Goal: Download file/media

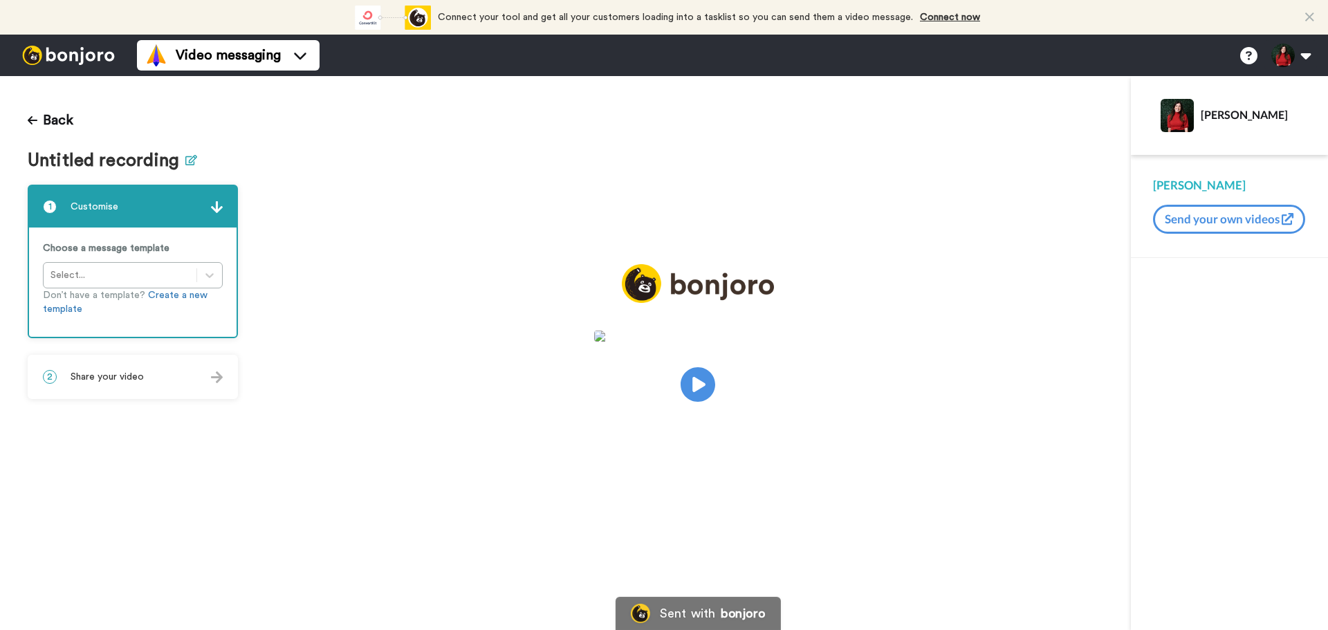
click at [185, 163] on icon at bounding box center [191, 160] width 12 height 10
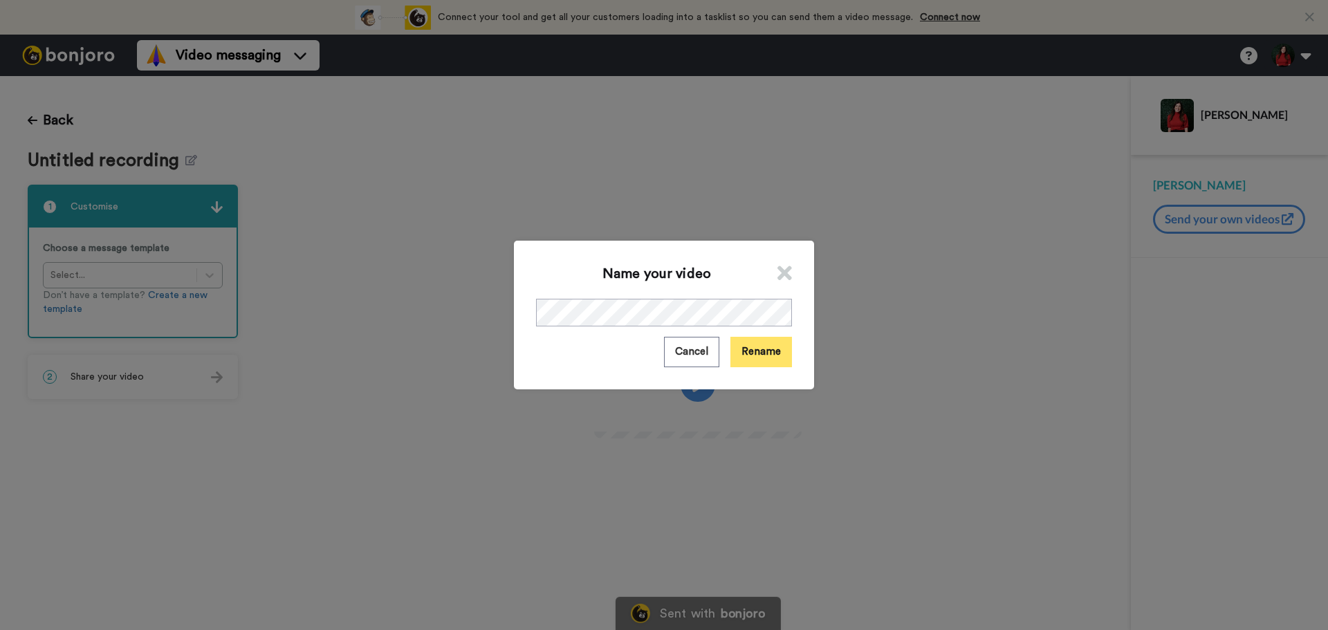
click at [775, 349] on button "Rename" at bounding box center [761, 352] width 62 height 30
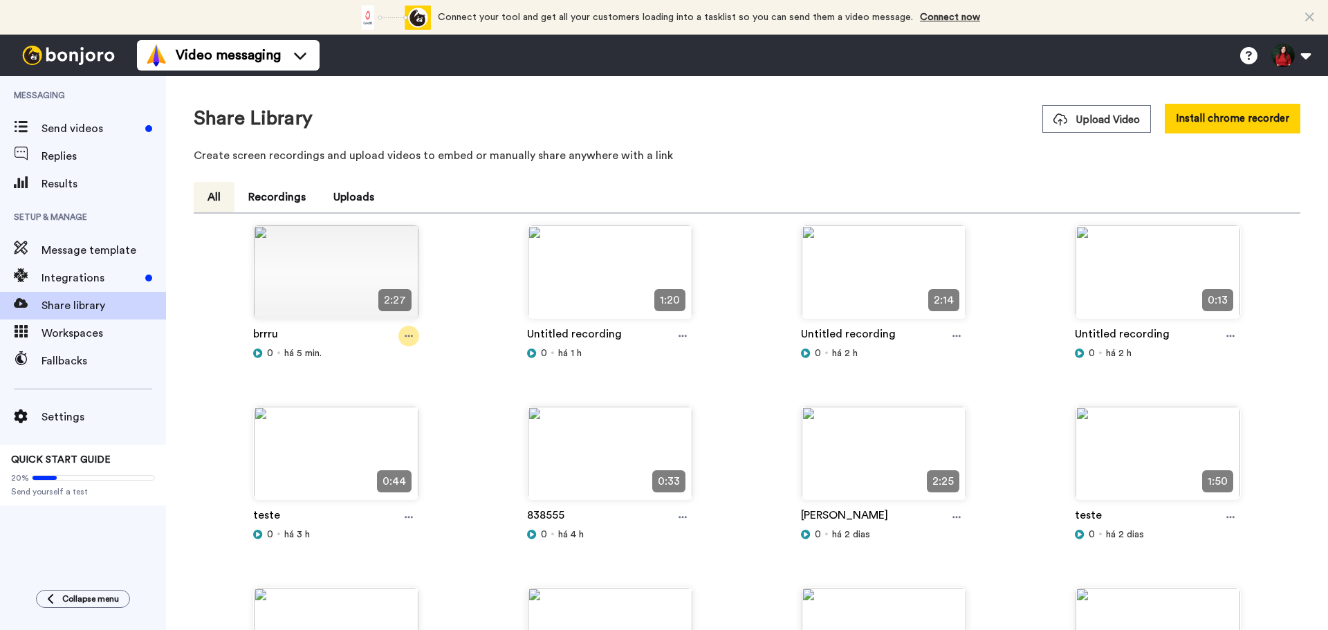
click at [405, 337] on icon at bounding box center [409, 336] width 8 height 2
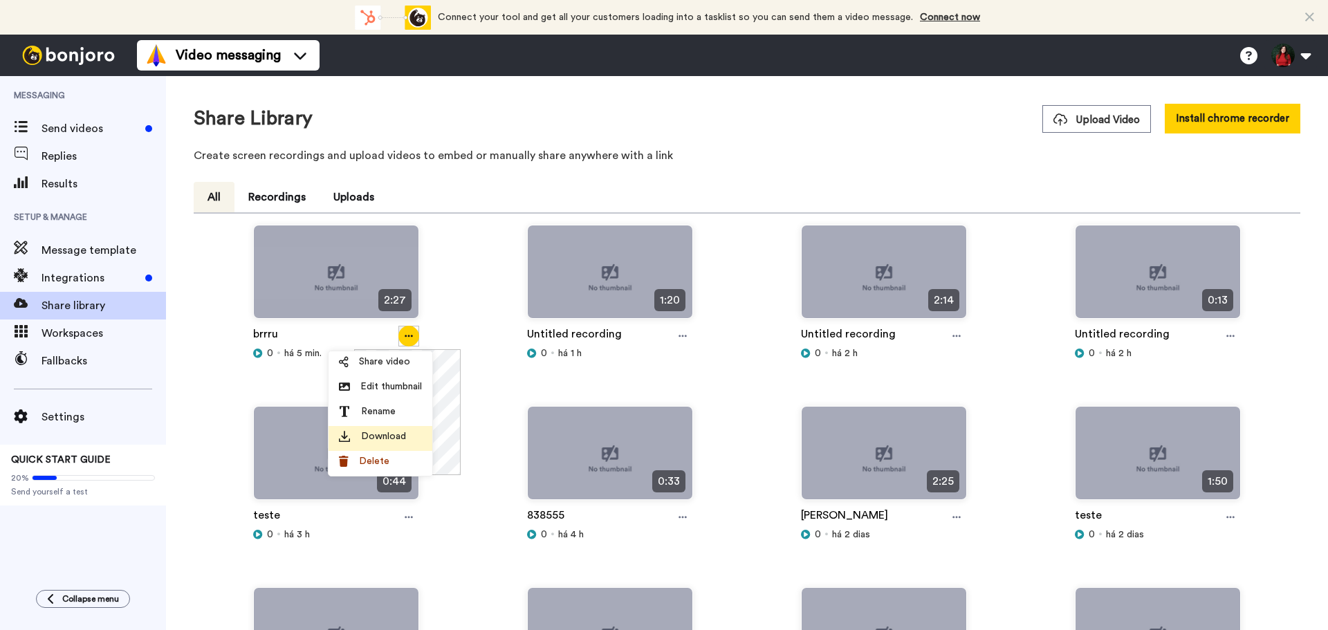
click at [414, 439] on div "Download" at bounding box center [380, 437] width 83 height 14
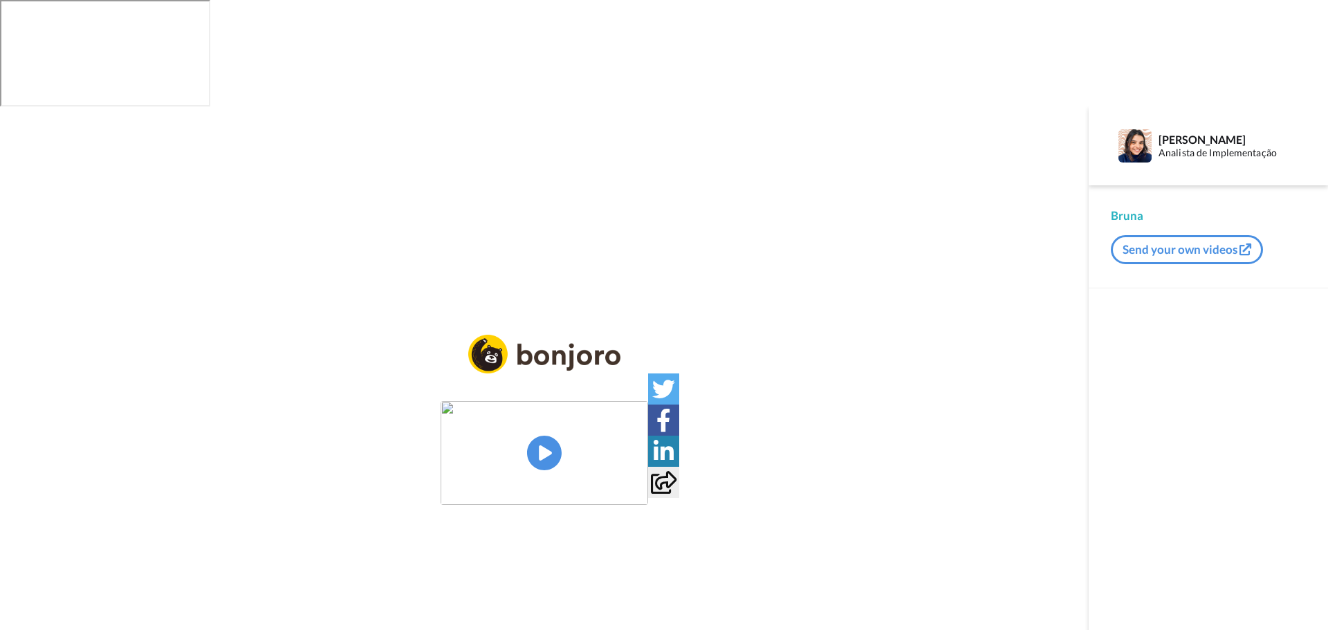
click at [535, 401] on img at bounding box center [545, 453] width 208 height 104
click at [486, 401] on video at bounding box center [545, 453] width 208 height 104
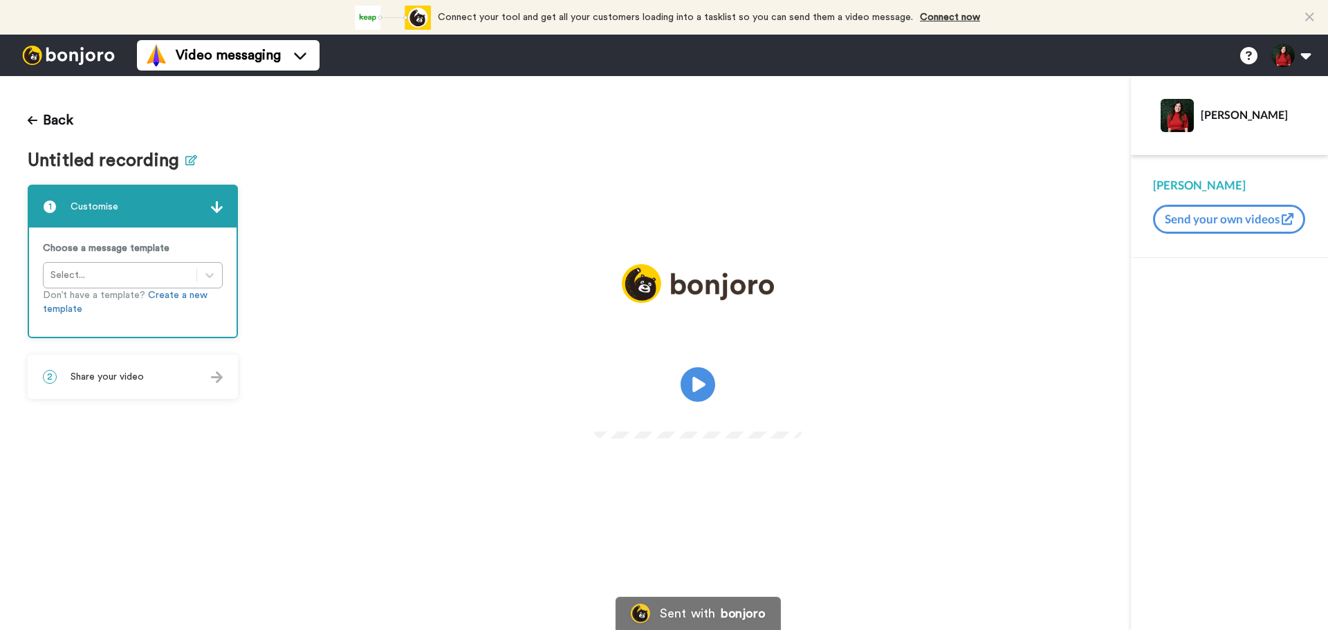
click at [192, 158] on icon at bounding box center [191, 160] width 12 height 10
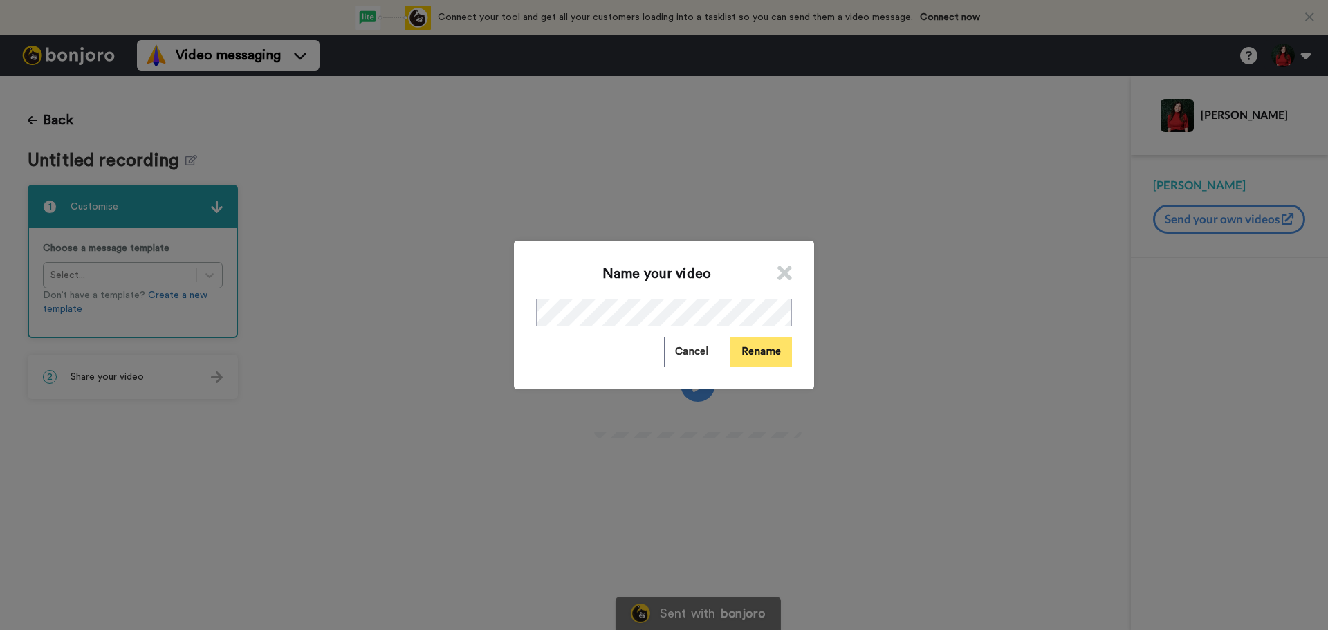
click at [763, 352] on button "Rename" at bounding box center [761, 352] width 62 height 30
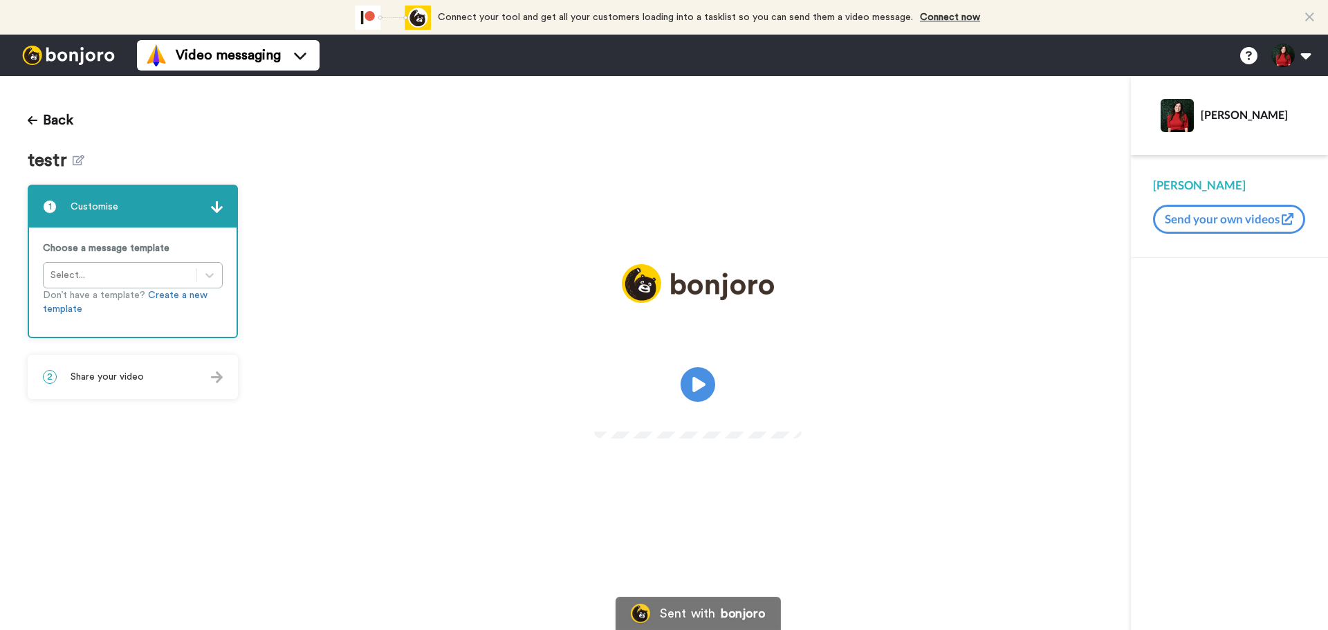
click at [38, 50] on img at bounding box center [69, 55] width 104 height 19
click at [189, 163] on icon at bounding box center [191, 160] width 12 height 10
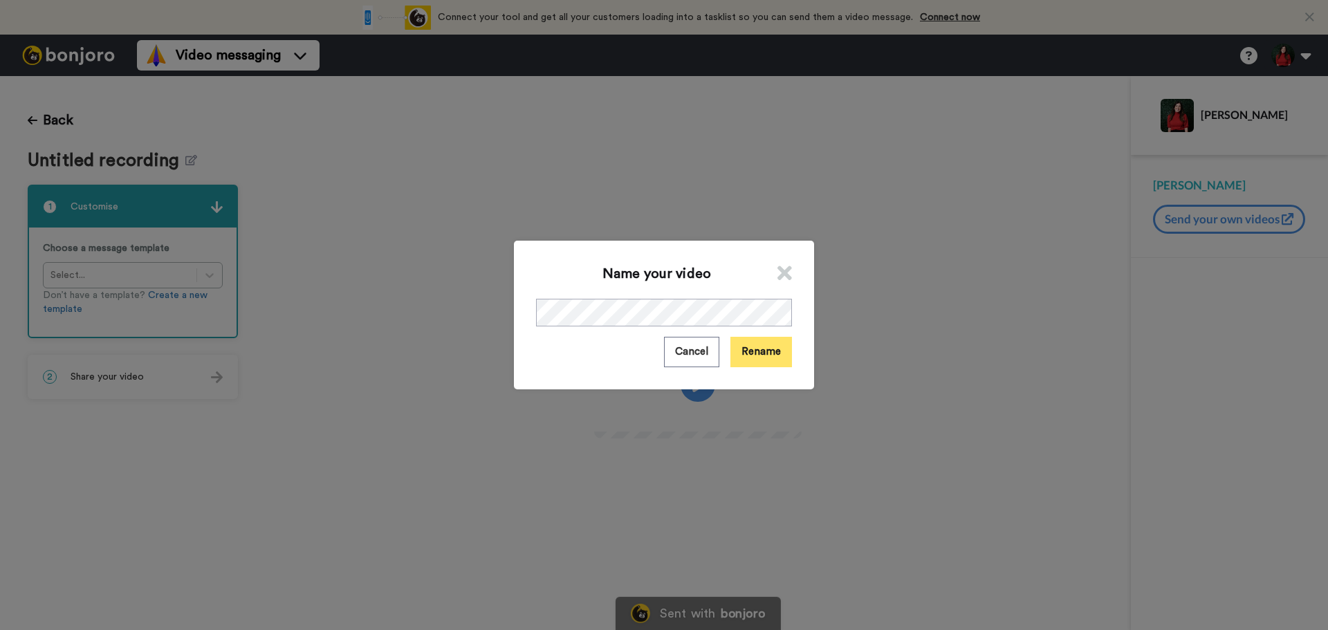
click at [746, 365] on button "Rename" at bounding box center [761, 352] width 62 height 30
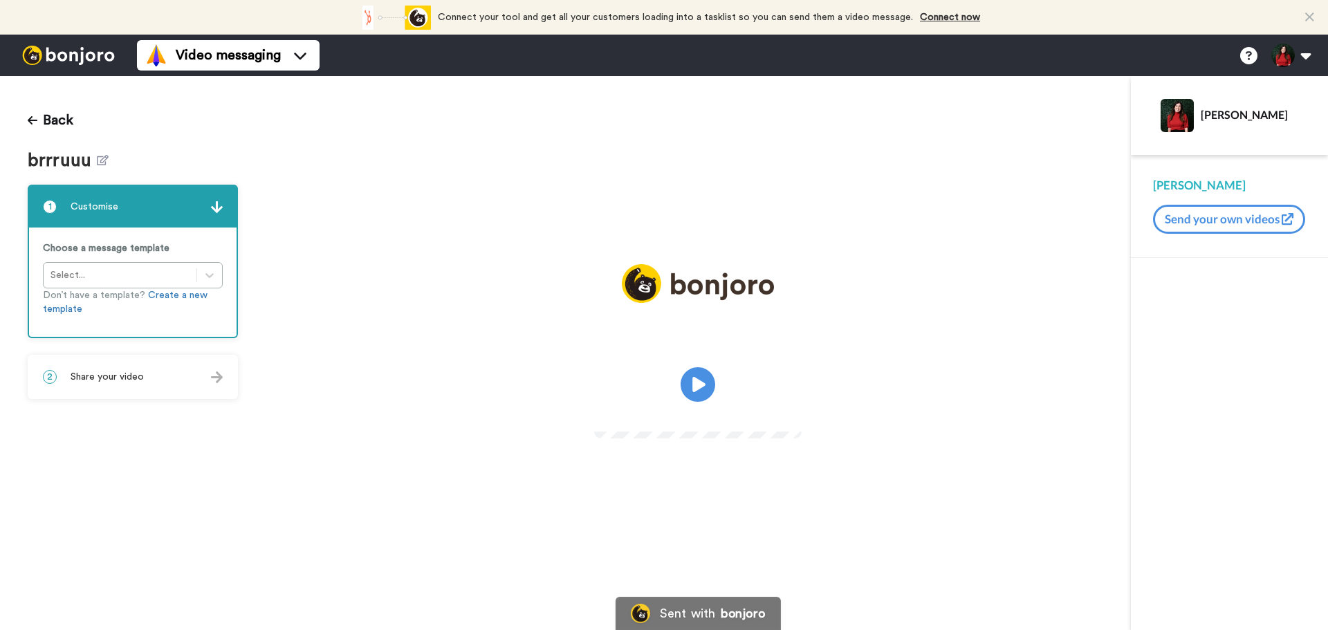
click at [673, 401] on video at bounding box center [698, 383] width 208 height 104
drag, startPoint x: 669, startPoint y: 392, endPoint x: 604, endPoint y: 357, distance: 74.0
click at [604, 357] on video at bounding box center [698, 383] width 208 height 104
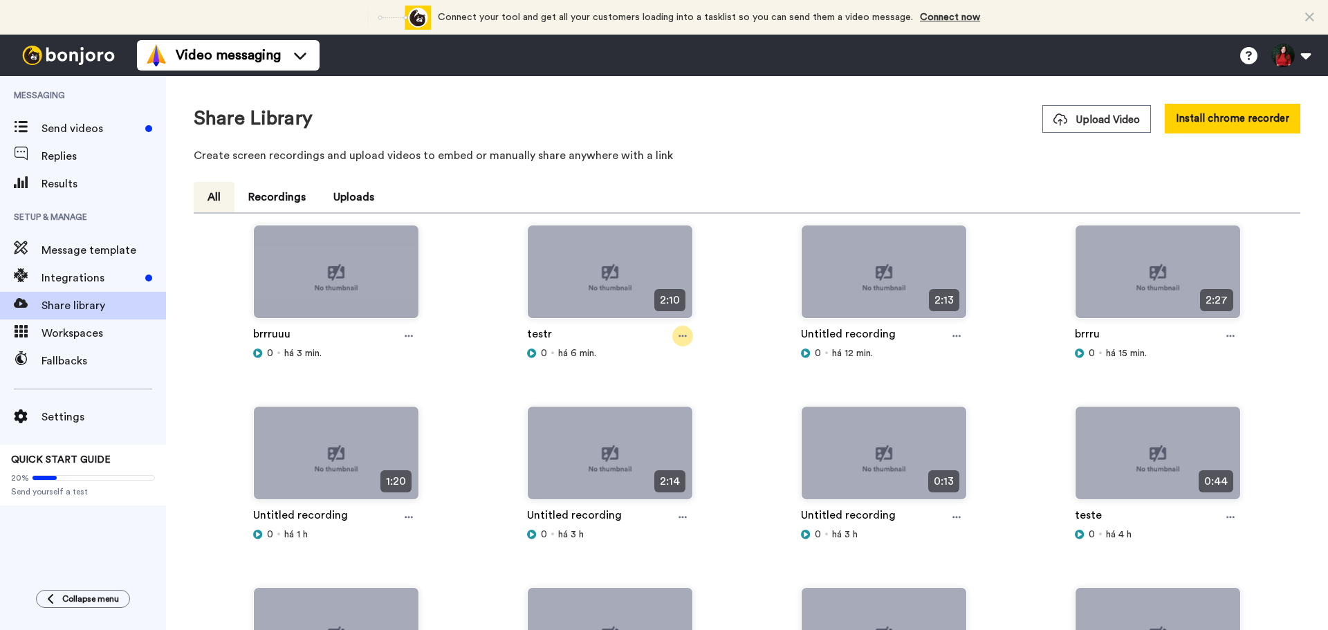
click at [676, 342] on div at bounding box center [682, 336] width 21 height 21
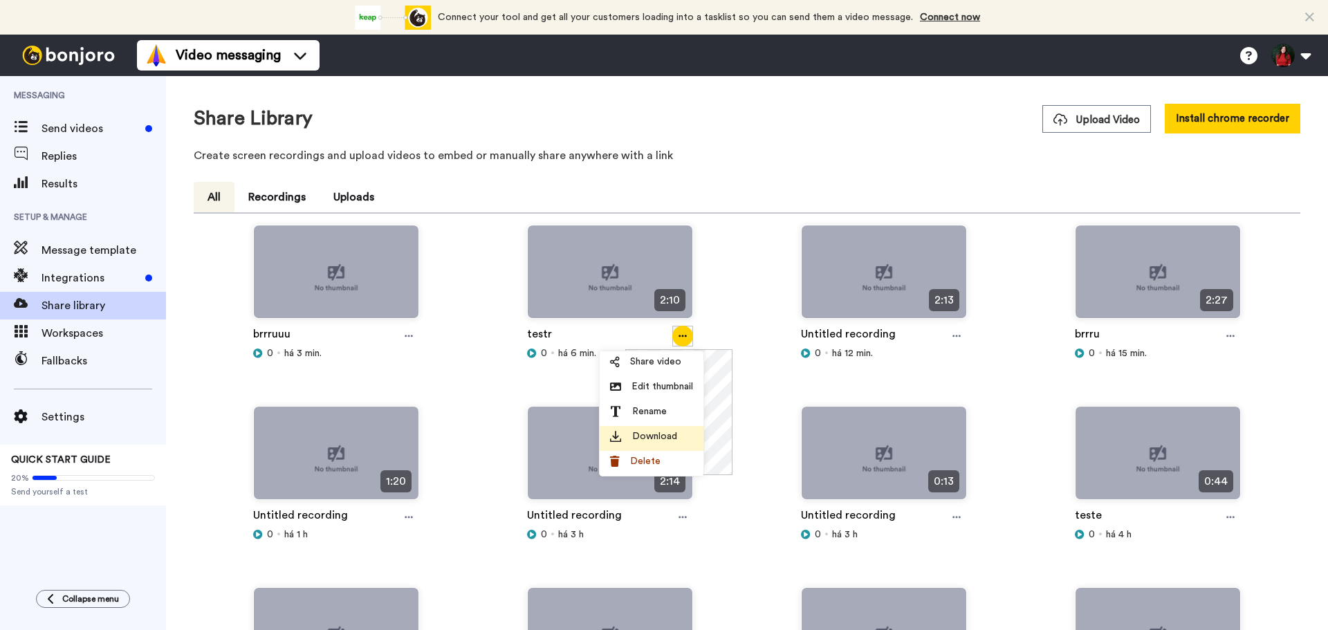
click at [657, 430] on span "Download" at bounding box center [654, 437] width 45 height 14
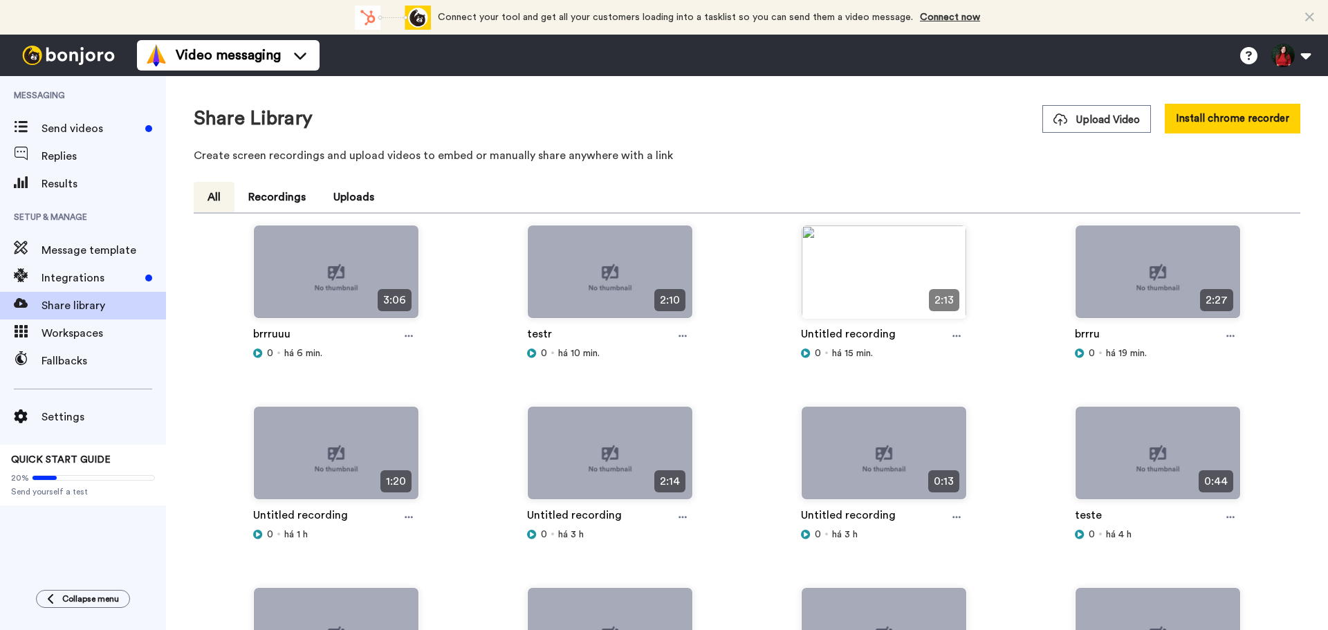
click at [409, 338] on icon at bounding box center [409, 336] width 8 height 10
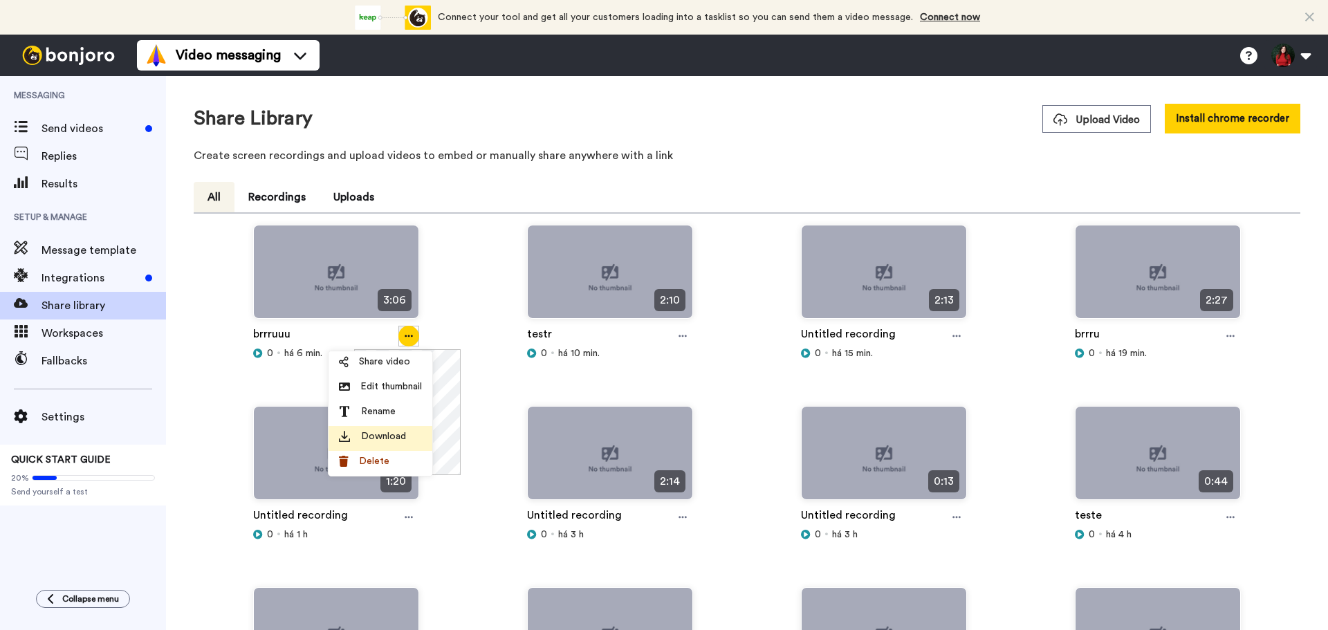
click at [400, 436] on span "Download" at bounding box center [383, 437] width 45 height 14
